Goal: Task Accomplishment & Management: Manage account settings

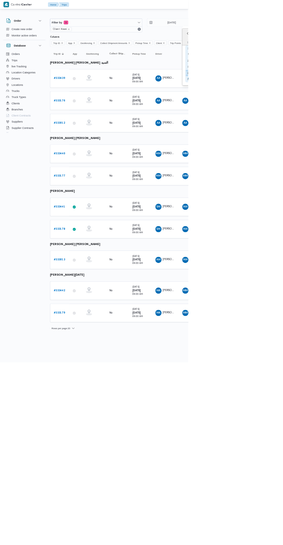
type input "[DATE]"
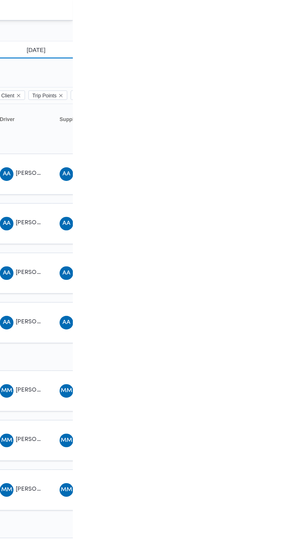
click at [269, 34] on input "[DATE]" at bounding box center [254, 34] width 66 height 12
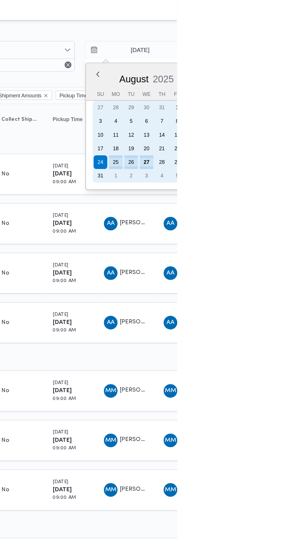
click at [262, 110] on div "27" at bounding box center [262, 109] width 9 height 9
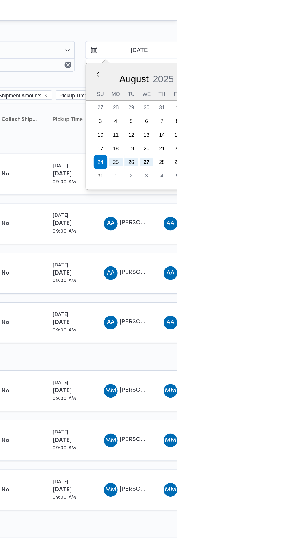
type input "[DATE]"
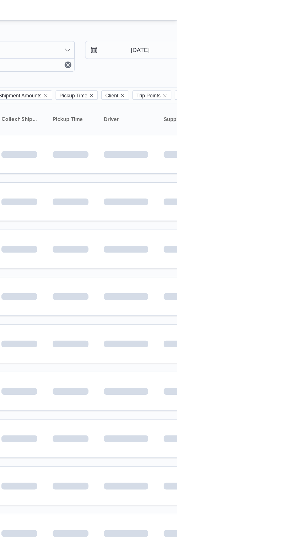
click at [283, 167] on span at bounding box center [272, 169] width 66 height 5
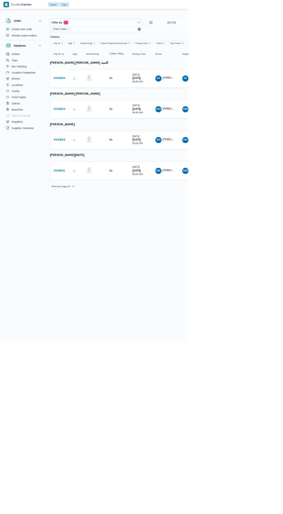
click at [111, 198] on td "App" at bounding box center [114, 211] width 20 height 28
click at [112, 209] on icon at bounding box center [111, 210] width 5 height 5
click at [94, 209] on b "# 333692" at bounding box center [89, 210] width 17 height 4
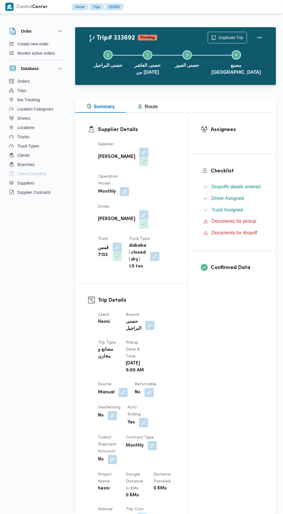
click at [134, 404] on dt "Auto Ending" at bounding box center [138, 411] width 21 height 14
click at [123, 388] on button "button" at bounding box center [123, 392] width 9 height 9
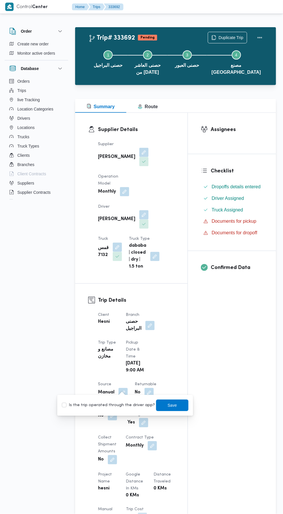
click at [126, 403] on label "Is the trip operated through the driver app?" at bounding box center [108, 405] width 93 height 7
checkbox input "true"
click at [181, 401] on span "Save" at bounding box center [172, 406] width 32 height 12
